Goal: Obtain resource: Download file/media

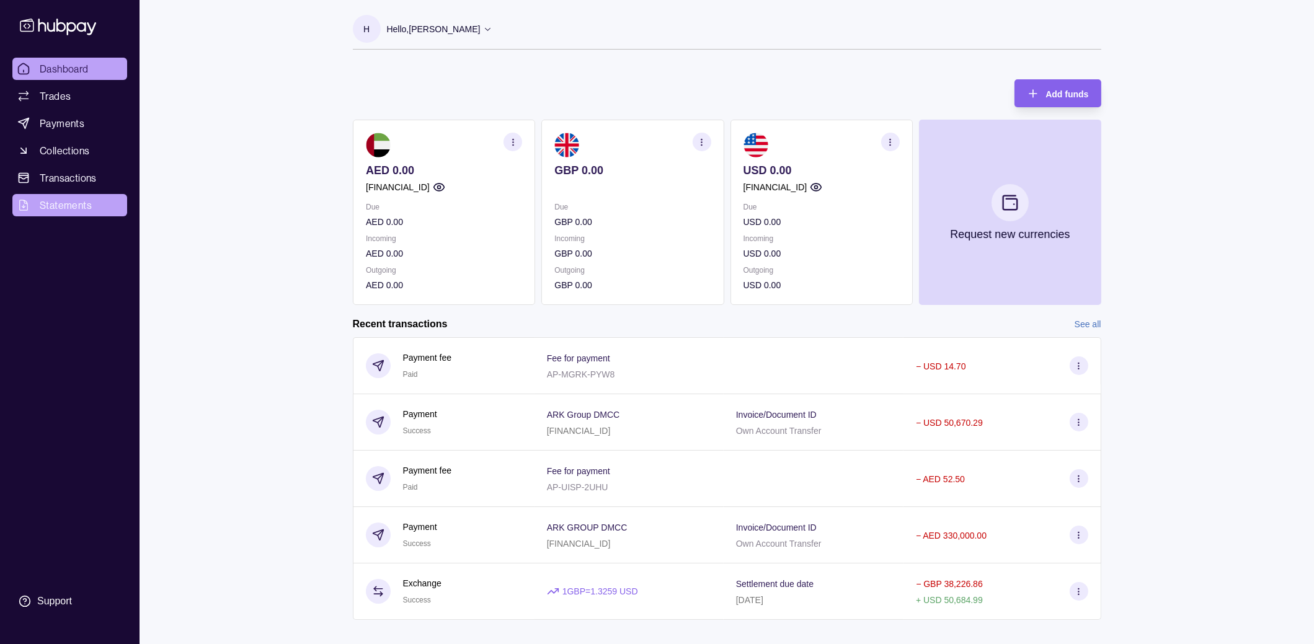
click at [83, 205] on span "Statements" at bounding box center [66, 205] width 52 height 15
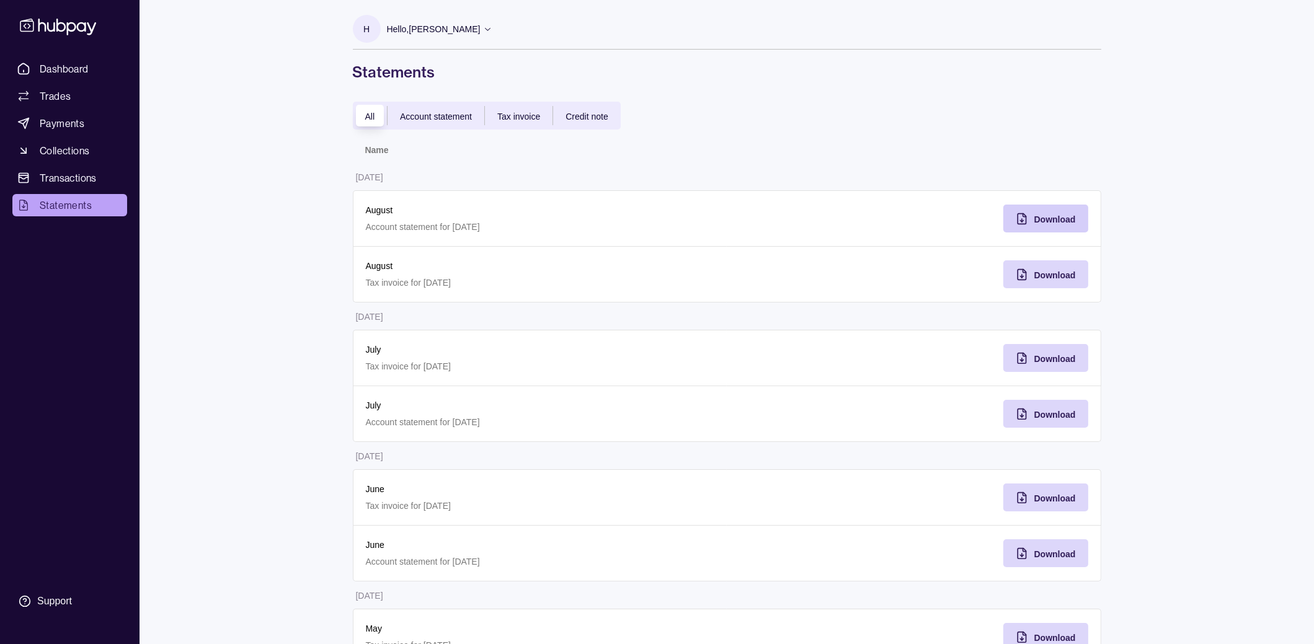
click at [1045, 218] on span "Download" at bounding box center [1055, 220] width 42 height 10
